Goal: Complete application form

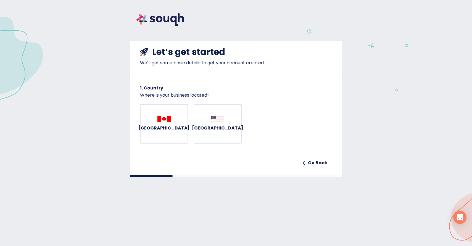
click at [177, 123] on button "[GEOGRAPHIC_DATA]" at bounding box center [164, 124] width 48 height 40
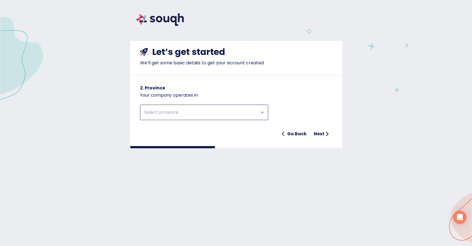
click at [255, 118] on div "​" at bounding box center [204, 112] width 128 height 15
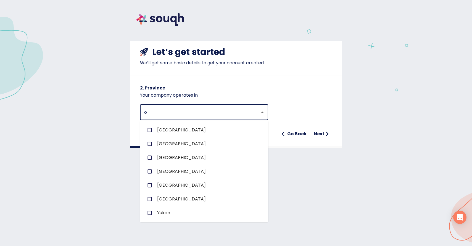
type input "on"
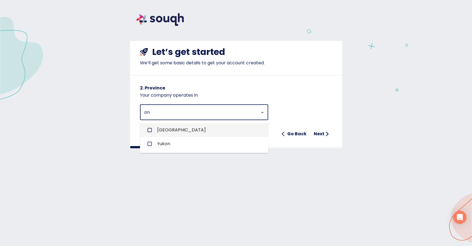
click at [162, 132] on span "[GEOGRAPHIC_DATA]" at bounding box center [181, 130] width 49 height 7
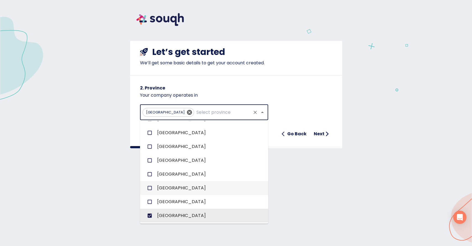
scroll to position [81, 0]
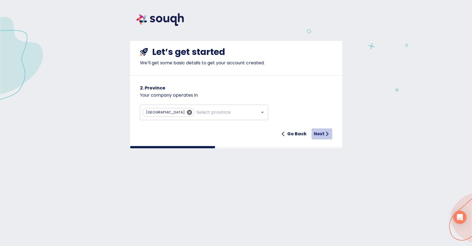
click at [322, 133] on h6 "Next" at bounding box center [319, 134] width 11 height 8
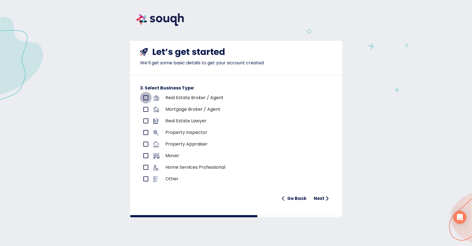
click at [146, 102] on input "primary checkbox" at bounding box center [146, 98] width 12 height 12
checkbox input "true"
click at [318, 196] on h6 "Next" at bounding box center [319, 199] width 11 height 8
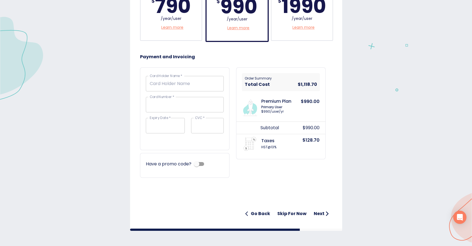
scroll to position [0, 0]
